Goal: Information Seeking & Learning: Learn about a topic

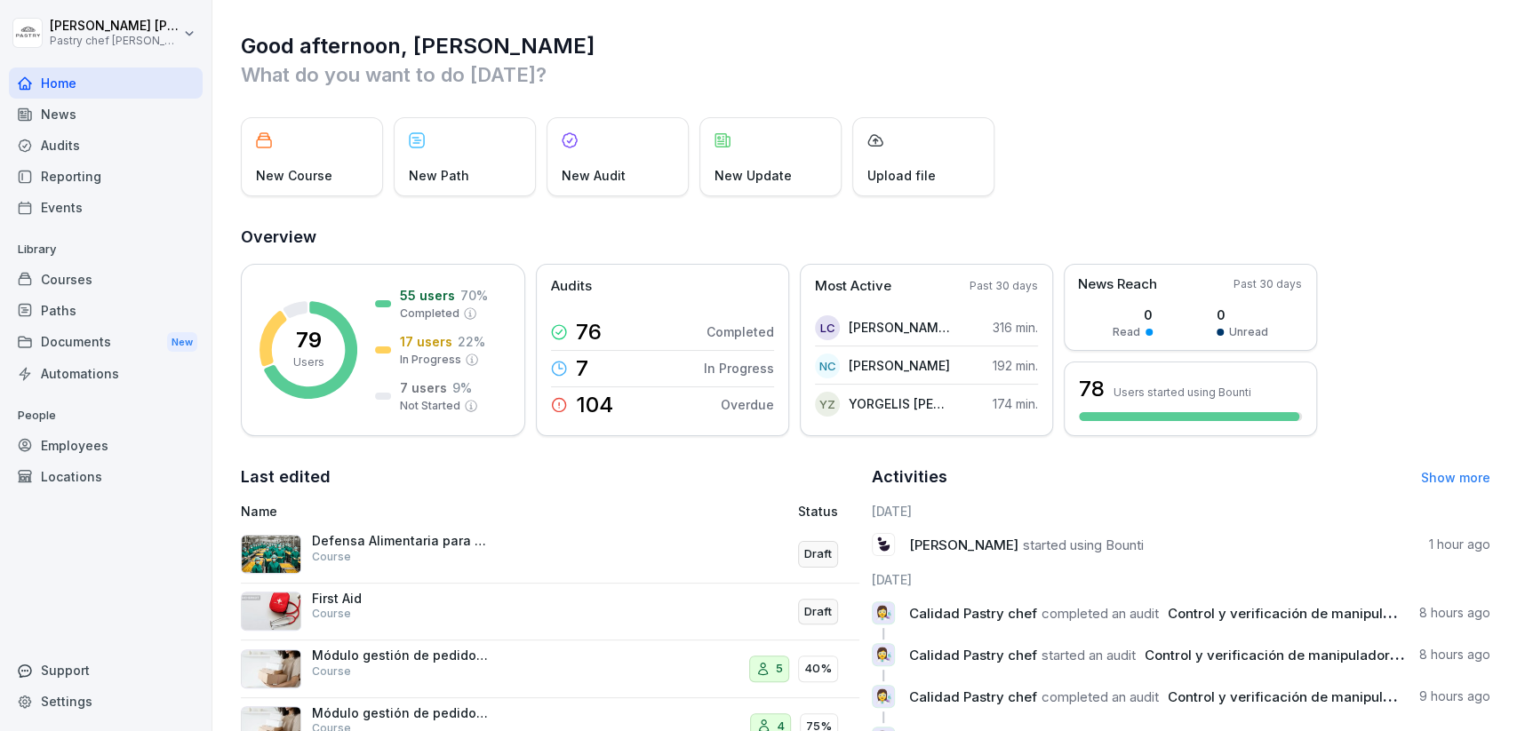
click at [97, 273] on div "Courses" at bounding box center [106, 279] width 194 height 31
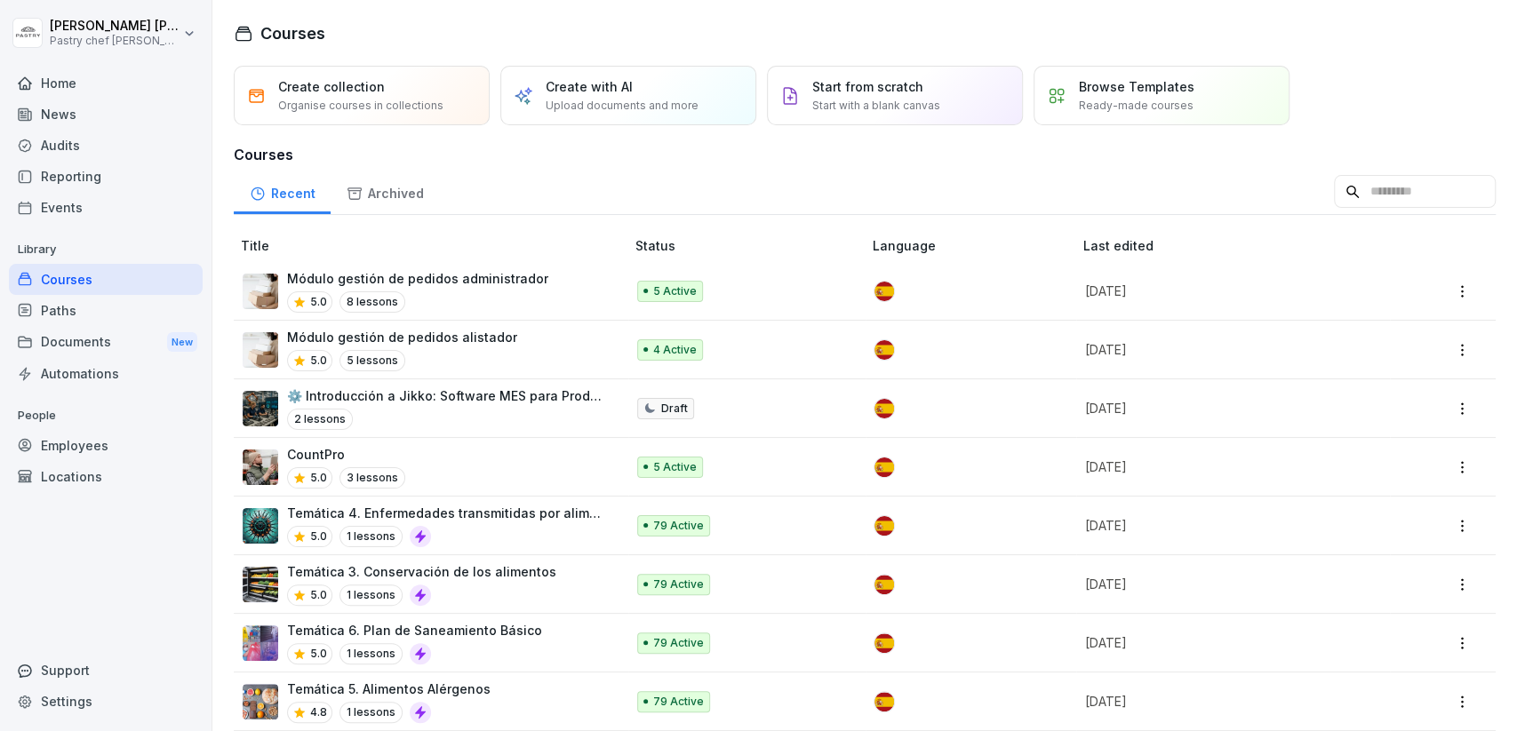
click at [483, 339] on p "Módulo gestión de pedidos alistador" at bounding box center [402, 337] width 230 height 19
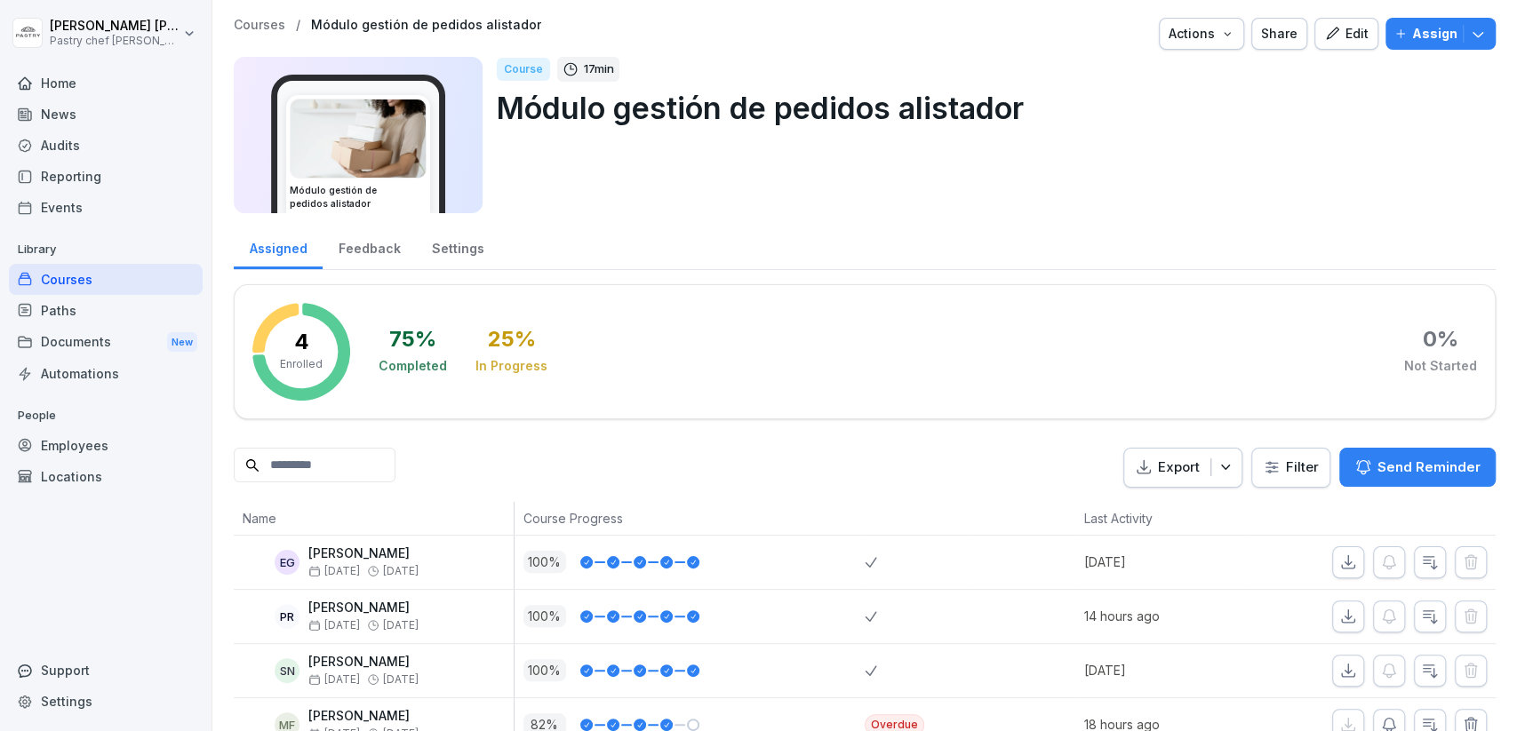
click at [1340, 31] on icon "button" at bounding box center [1332, 34] width 16 height 16
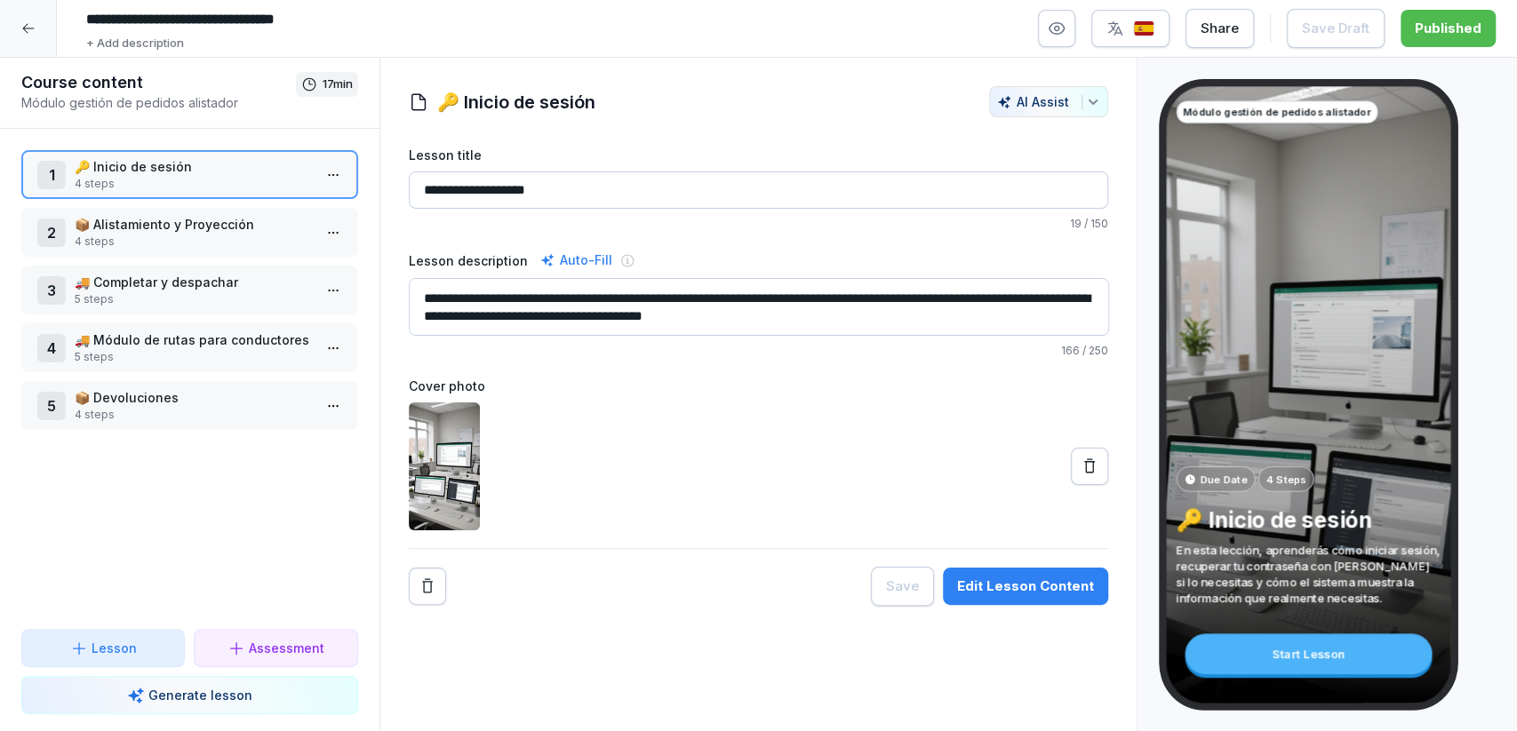
click at [255, 296] on p "5 steps" at bounding box center [193, 299] width 237 height 16
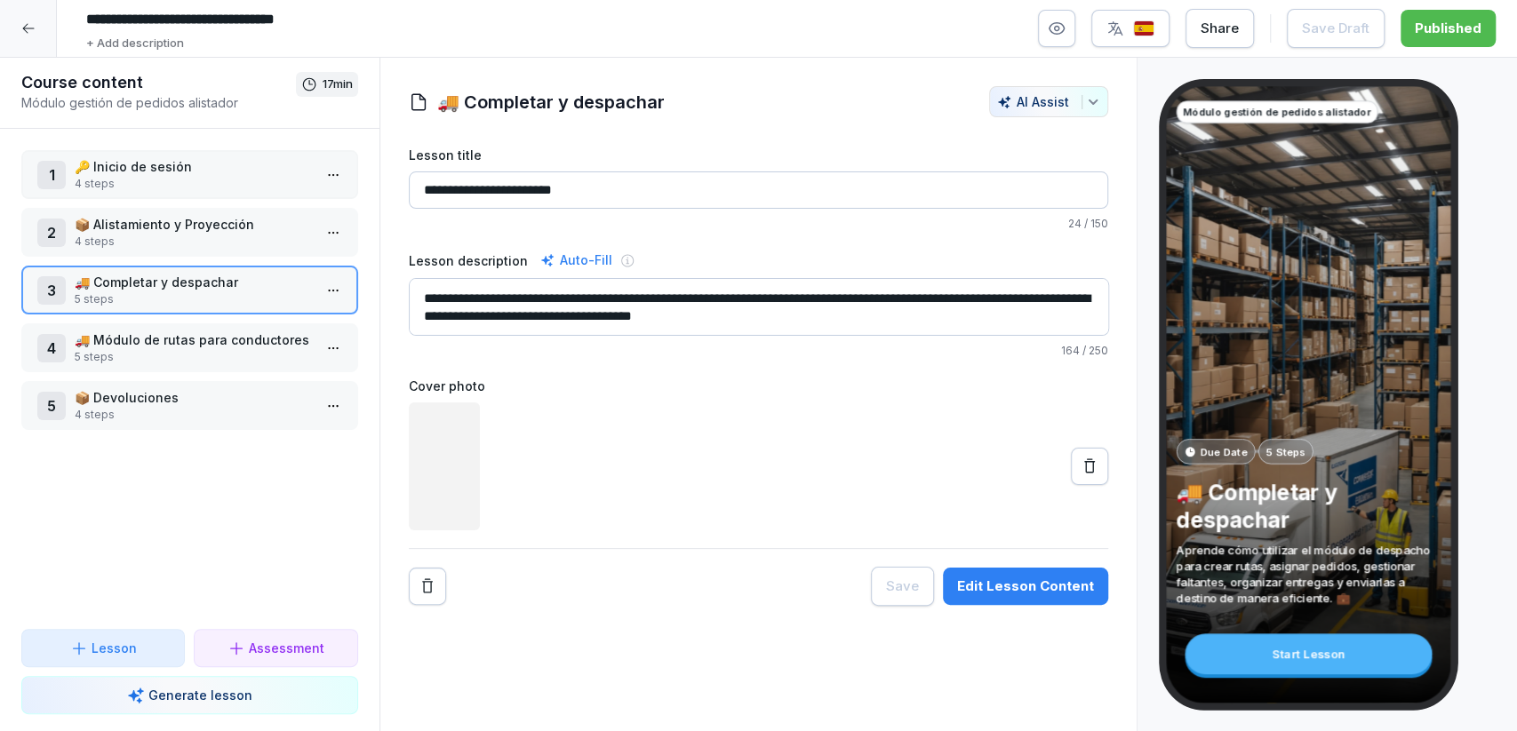
click at [203, 355] on p "5 steps" at bounding box center [193, 357] width 237 height 16
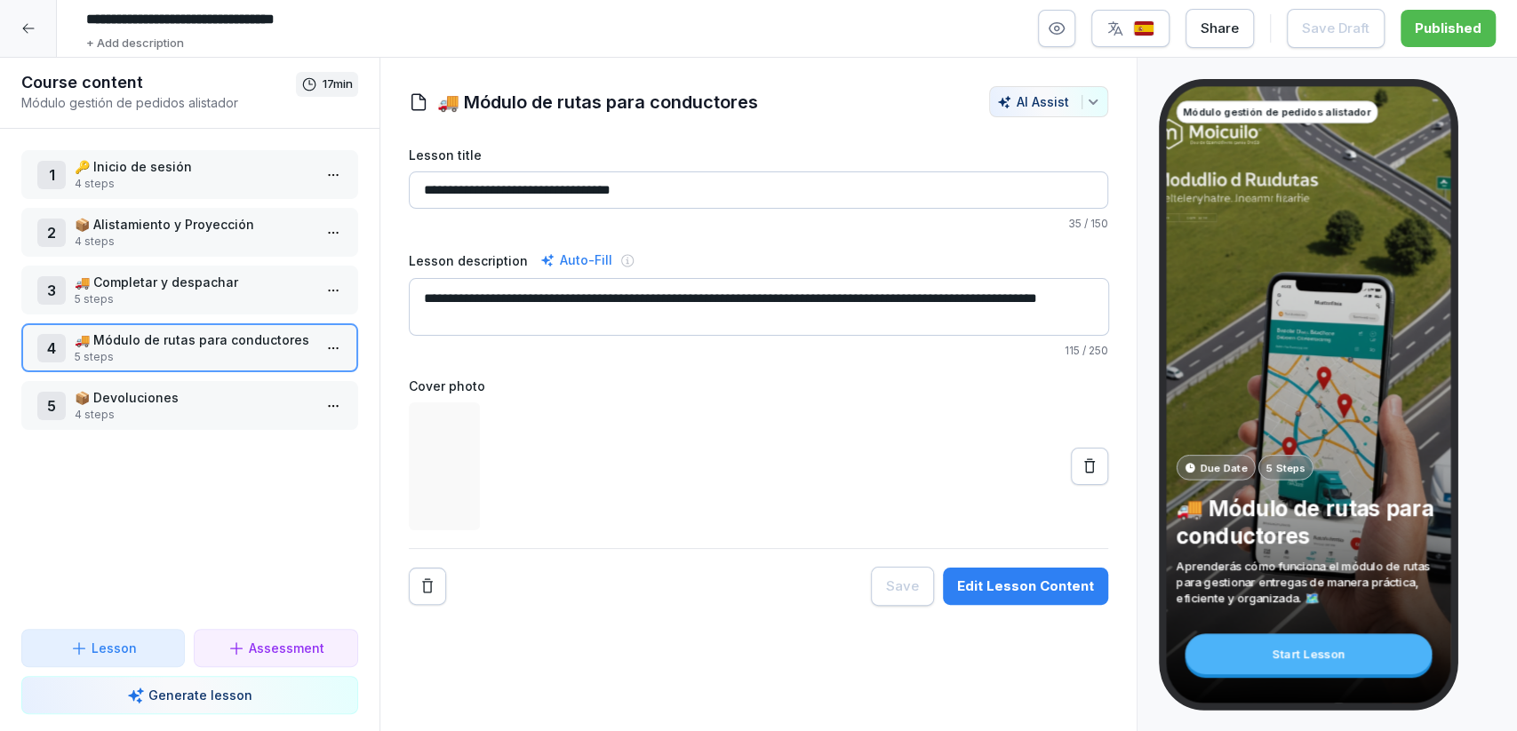
click at [176, 407] on p "4 steps" at bounding box center [193, 415] width 237 height 16
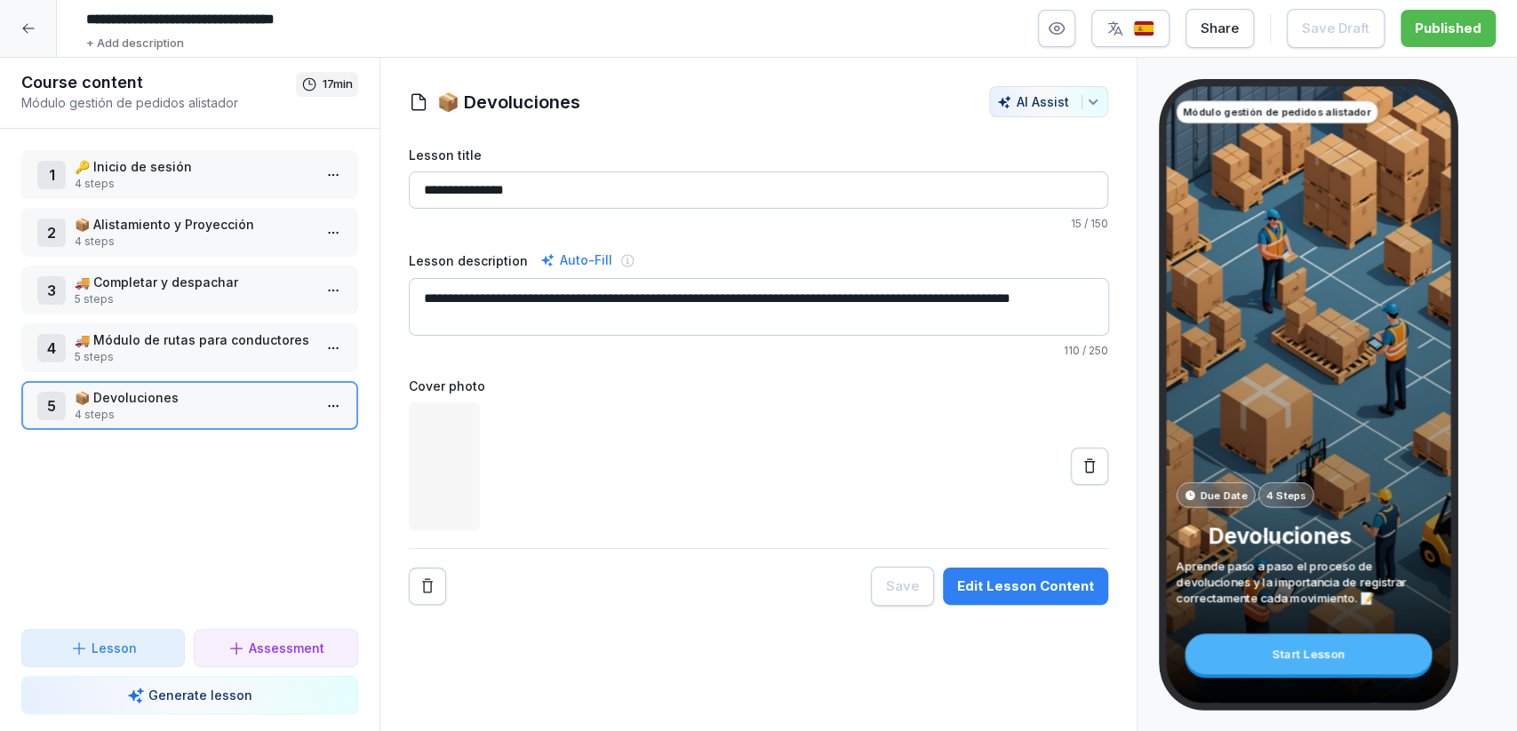
click at [199, 366] on div "4 🚚 Módulo de rutas para conductores 5 steps" at bounding box center [189, 347] width 337 height 49
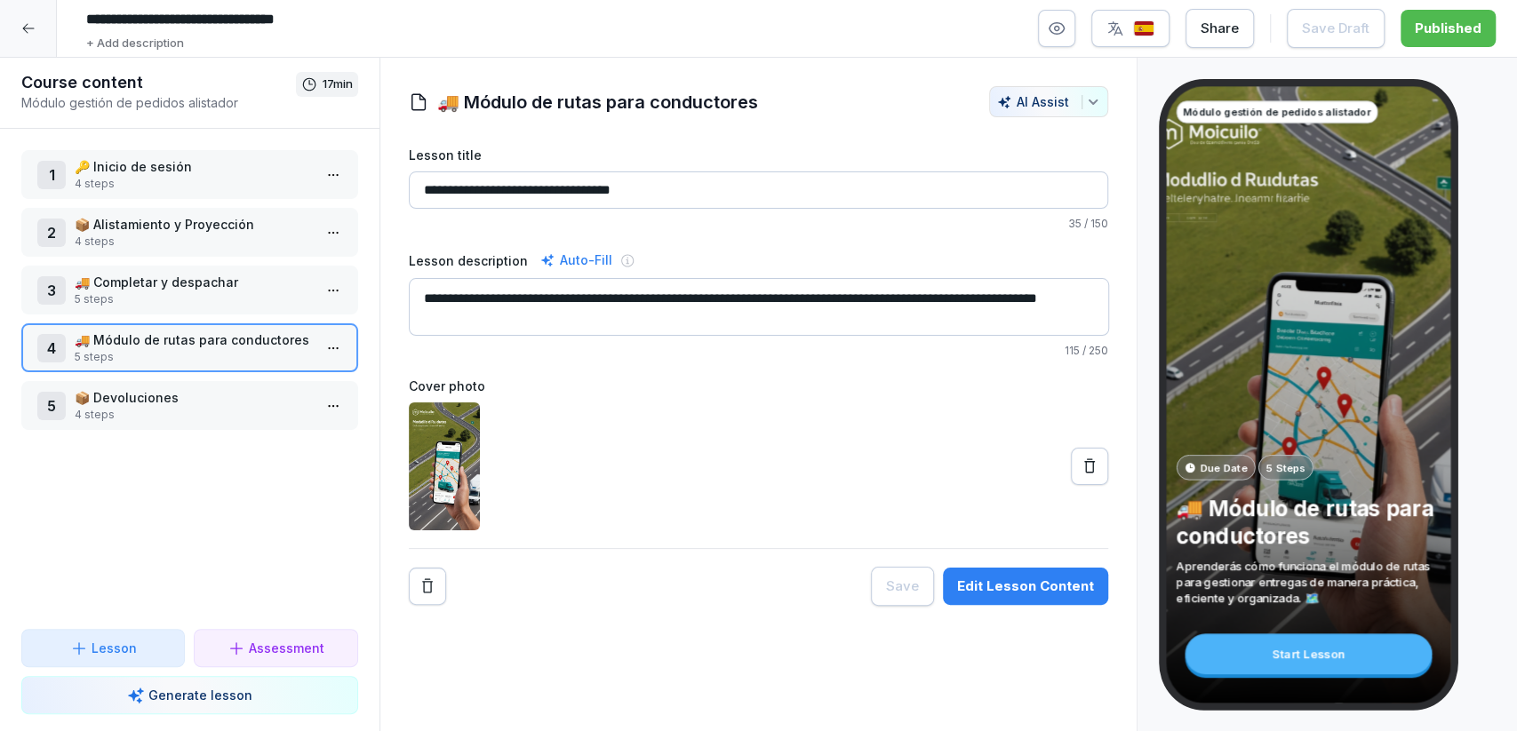
click at [226, 292] on p "5 steps" at bounding box center [193, 299] width 237 height 16
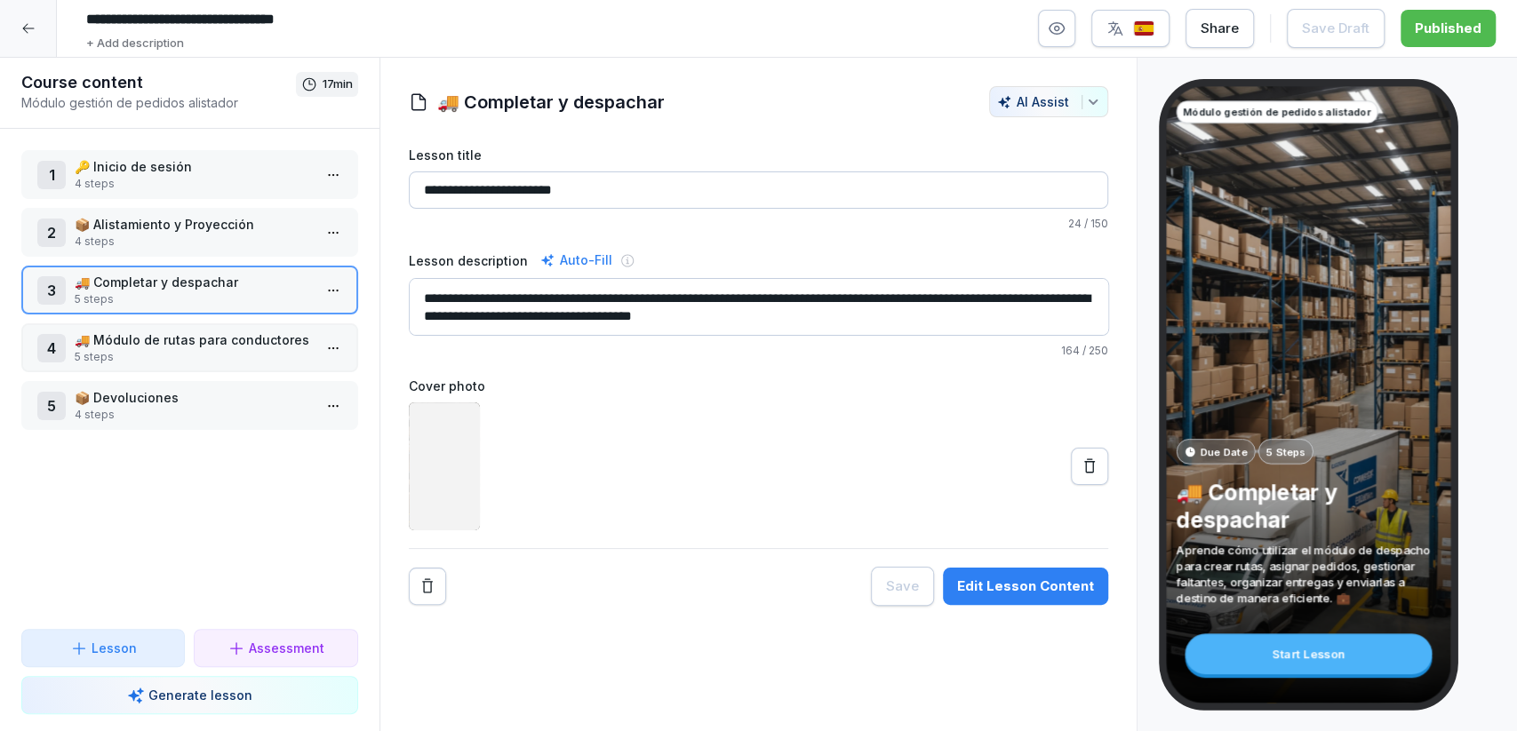
click at [230, 246] on p "4 steps" at bounding box center [193, 242] width 237 height 16
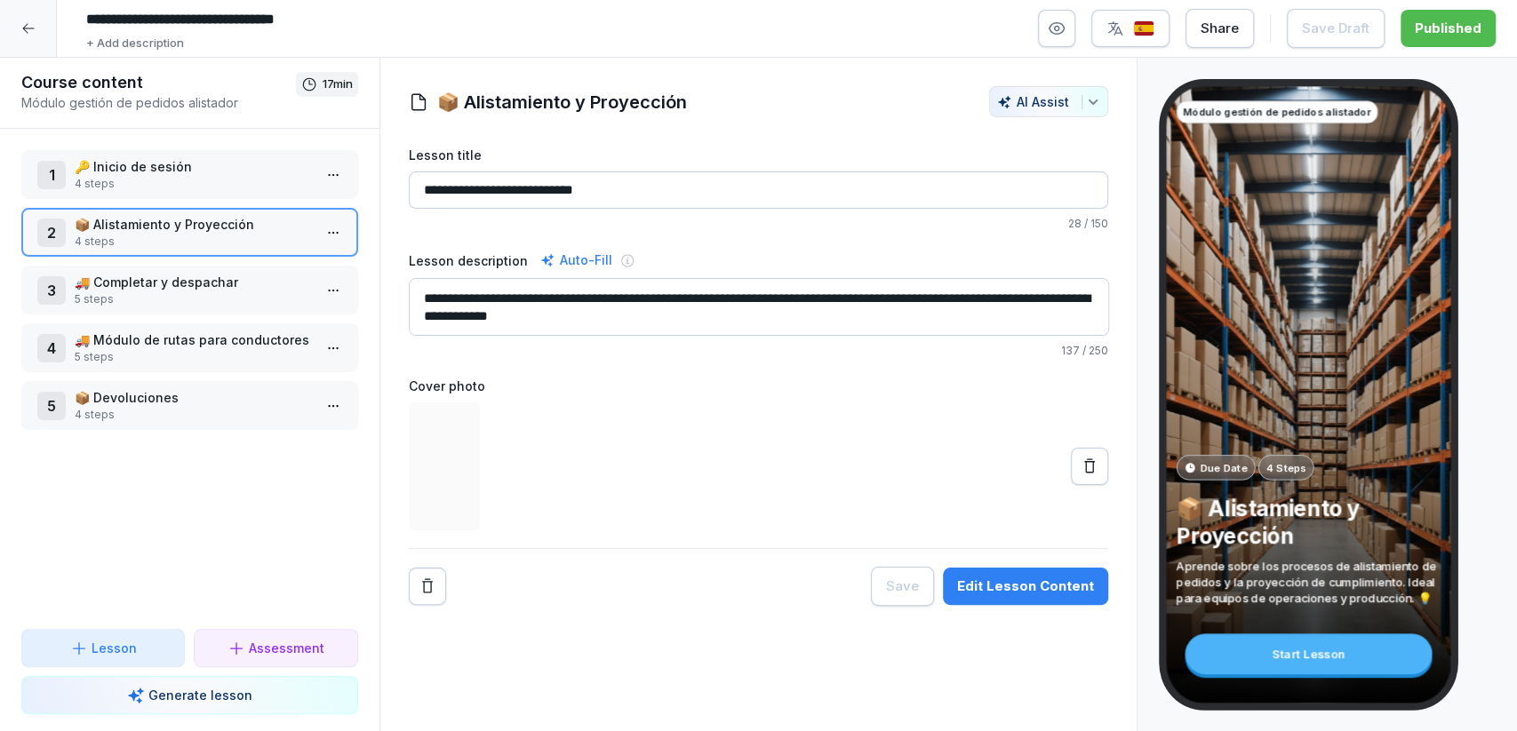
click at [6, 30] on div at bounding box center [28, 28] width 57 height 57
